Goal: Information Seeking & Learning: Learn about a topic

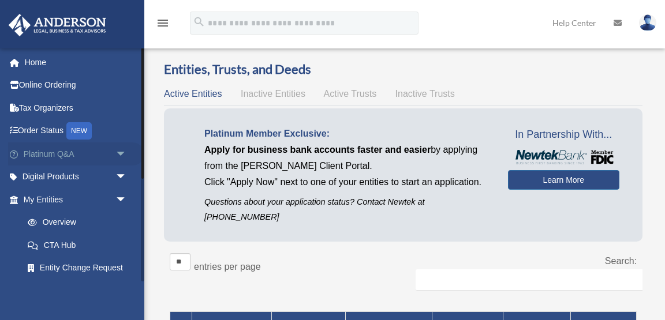
click at [70, 152] on link "Platinum Q&A arrow_drop_down" at bounding box center [76, 154] width 136 height 23
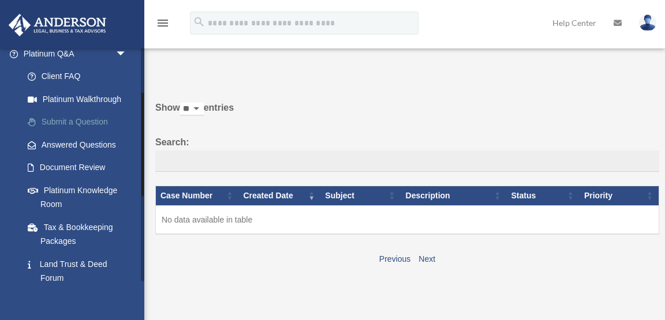
scroll to position [102, 0]
click at [74, 187] on link "Platinum Knowledge Room" at bounding box center [80, 196] width 128 height 37
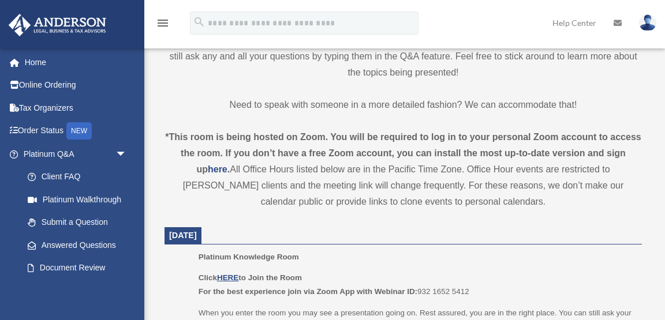
scroll to position [365, 0]
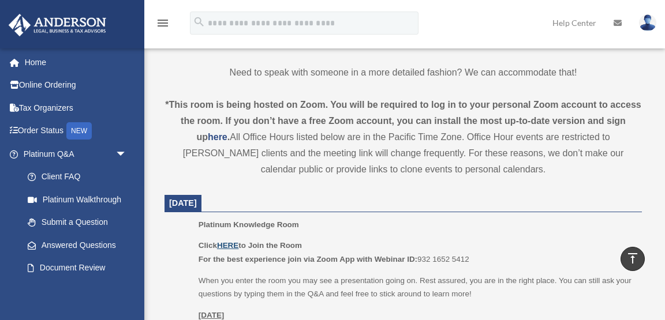
click at [230, 244] on u "HERE" at bounding box center [227, 245] width 21 height 9
